Goal: Check status: Check status

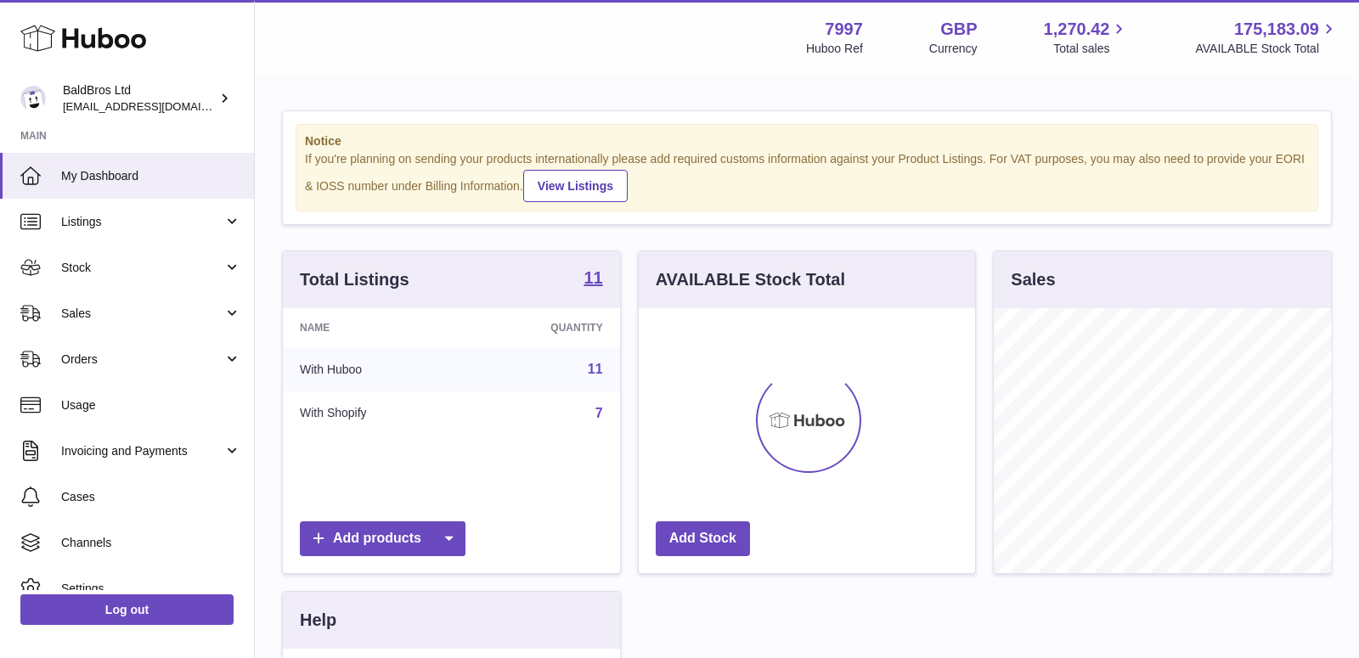
scroll to position [264, 337]
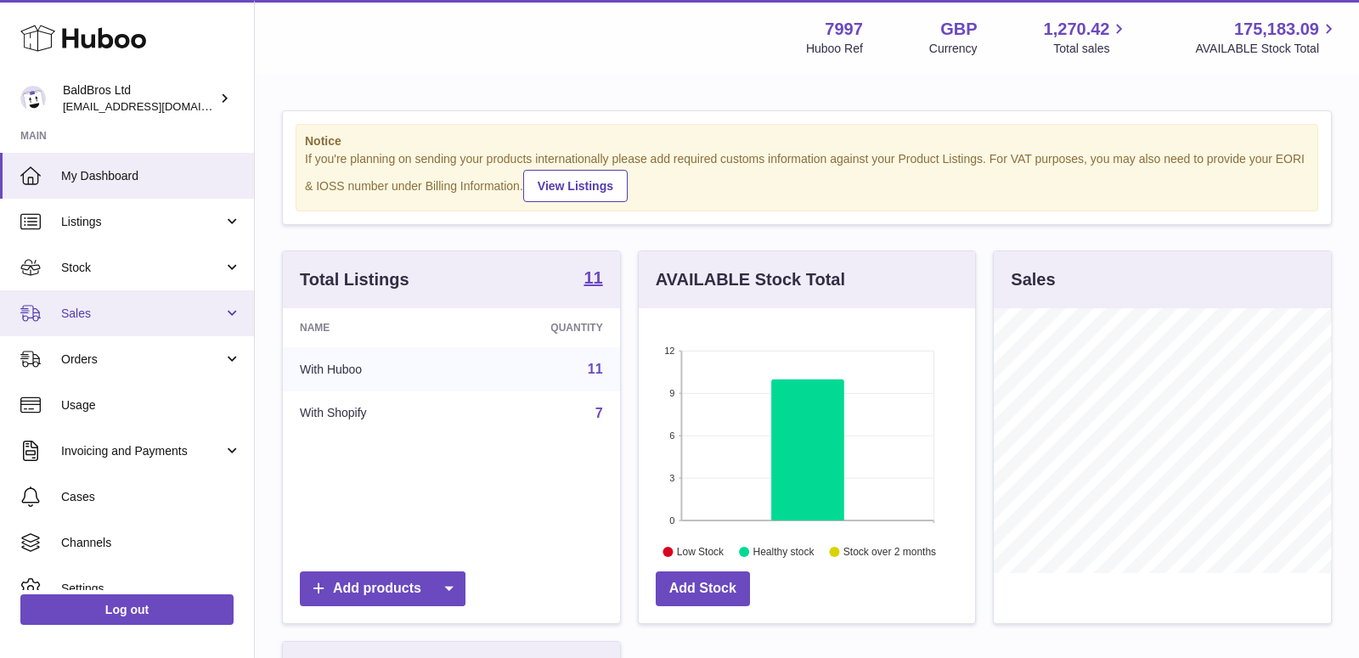
click at [133, 316] on span "Sales" at bounding box center [142, 314] width 162 height 16
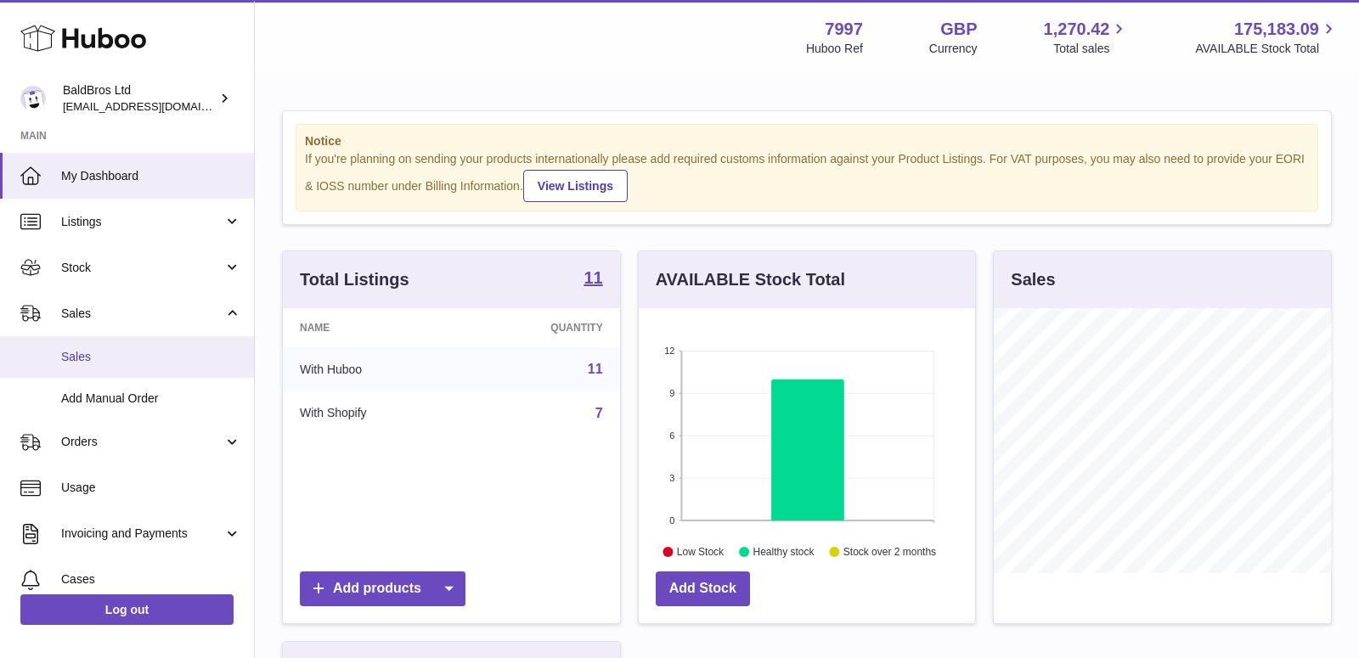
click at [110, 362] on span "Sales" at bounding box center [151, 357] width 180 height 16
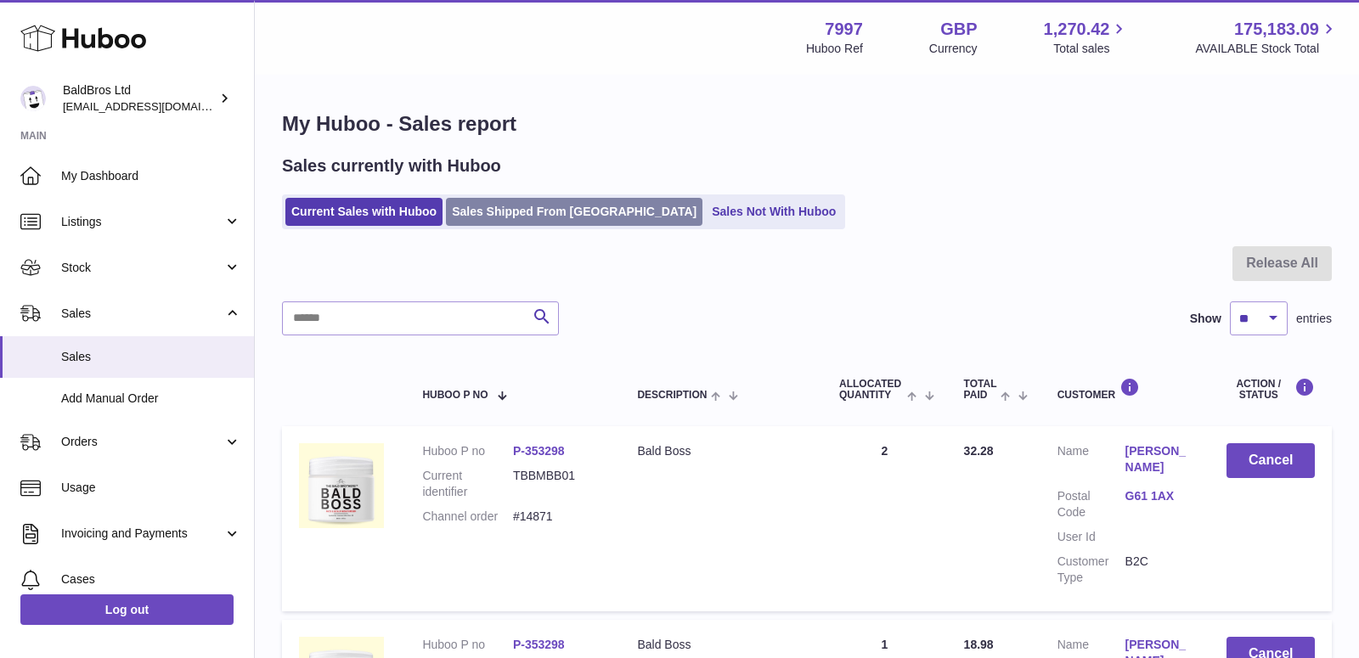
click at [527, 211] on link "Sales Shipped From Huboo" at bounding box center [574, 212] width 256 height 28
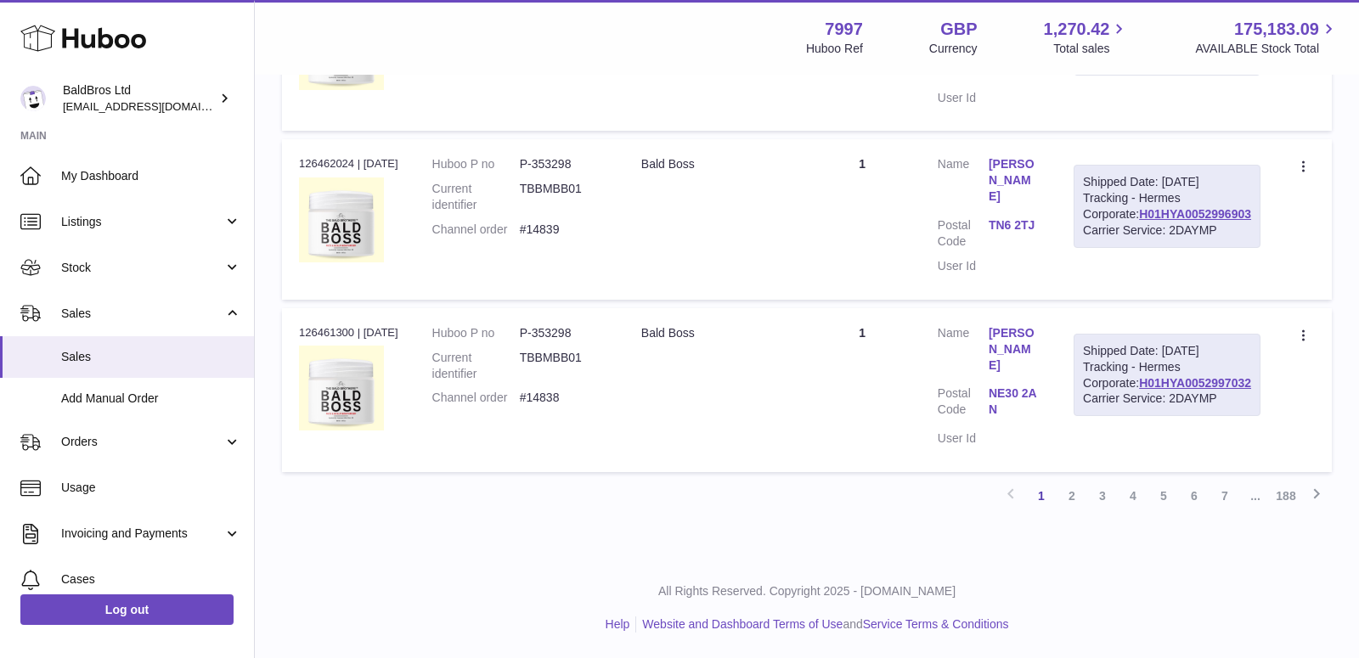
scroll to position [1673, 0]
click at [1065, 488] on link "2" at bounding box center [1071, 496] width 31 height 31
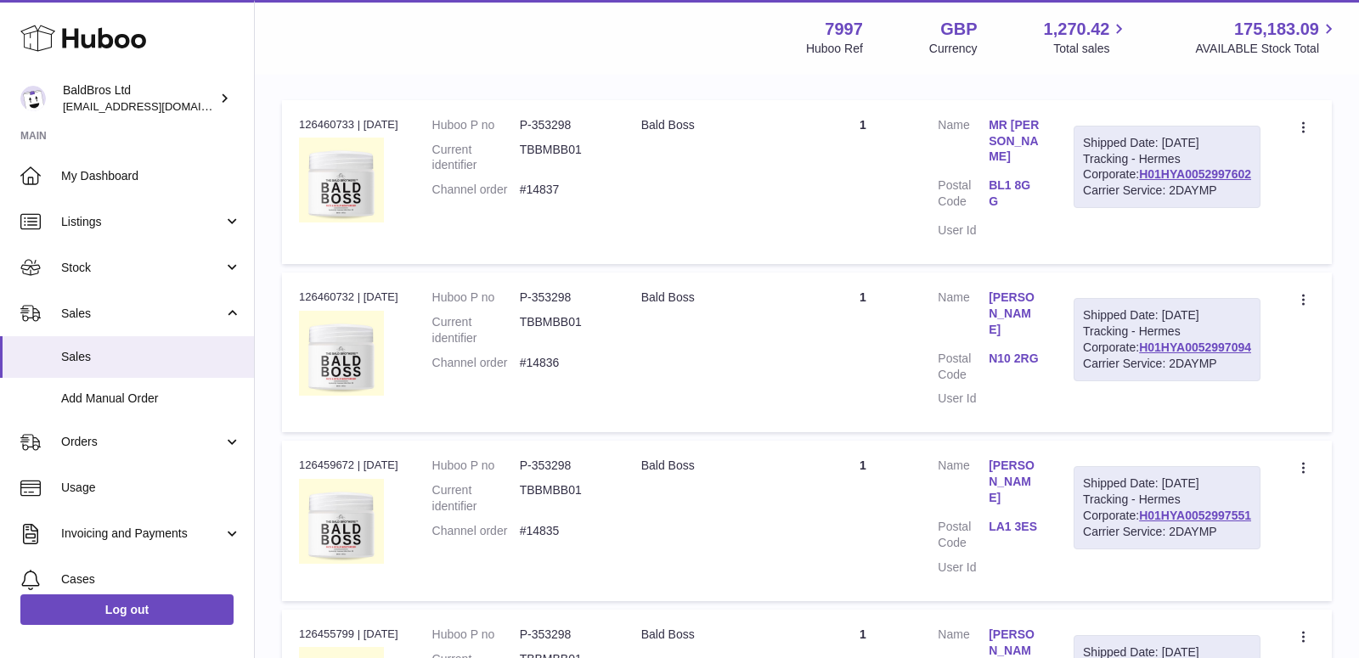
scroll to position [544, 0]
